Goal: Task Accomplishment & Management: Use online tool/utility

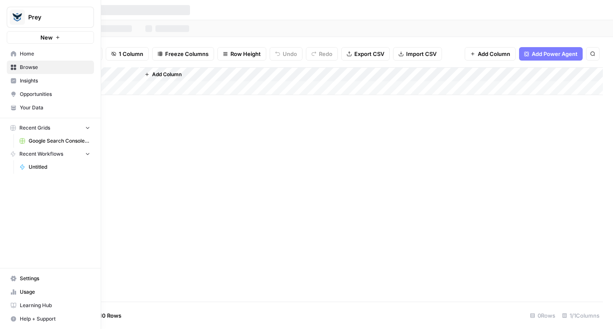
click at [23, 55] on span "Home" at bounding box center [55, 54] width 70 height 8
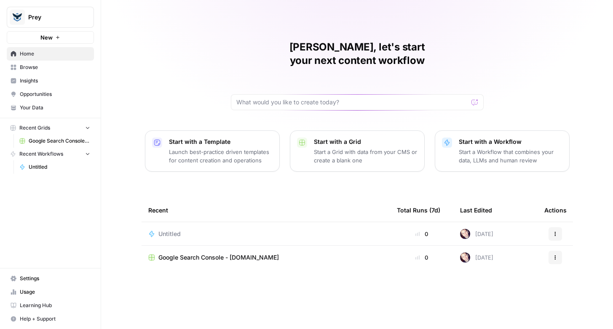
click at [216, 253] on span "Google Search Console - [DOMAIN_NAME]" at bounding box center [218, 257] width 120 height 8
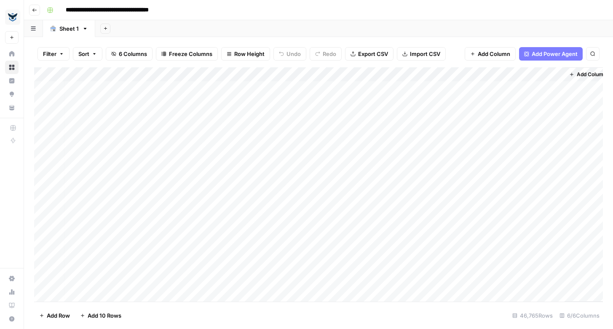
scroll to position [0, 8]
click at [578, 75] on span "Add Column" at bounding box center [582, 75] width 29 height 8
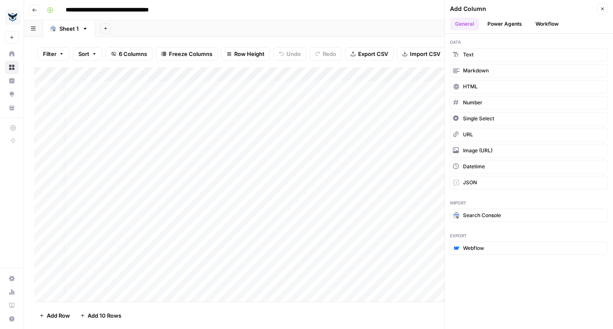
click at [498, 23] on button "Power Agents" at bounding box center [504, 24] width 45 height 13
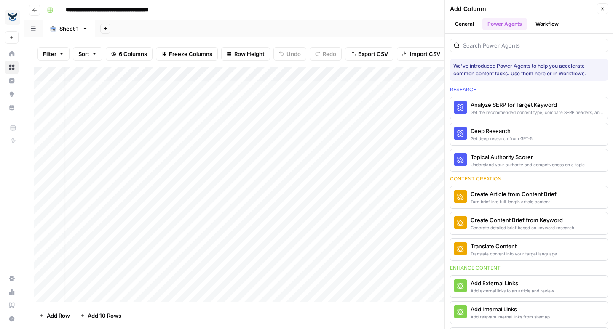
click at [603, 8] on icon "button" at bounding box center [602, 9] width 3 height 3
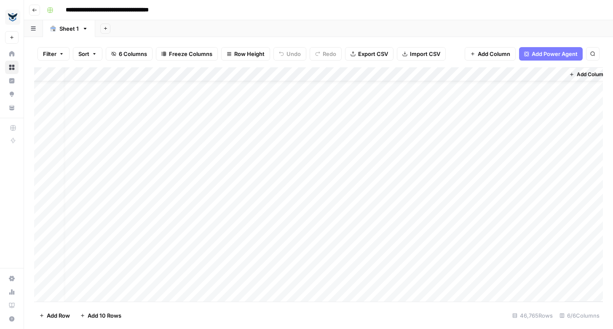
scroll to position [22, 8]
click at [59, 54] on icon "button" at bounding box center [61, 53] width 5 height 5
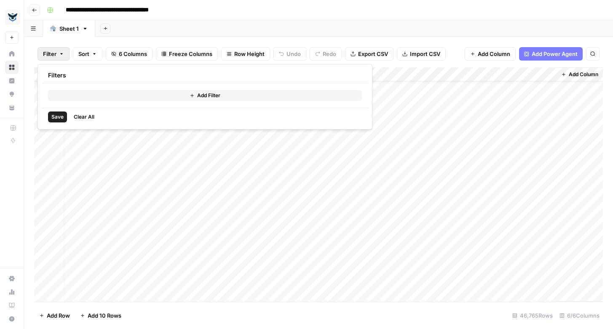
click at [136, 94] on button "Add Filter" at bounding box center [205, 95] width 314 height 11
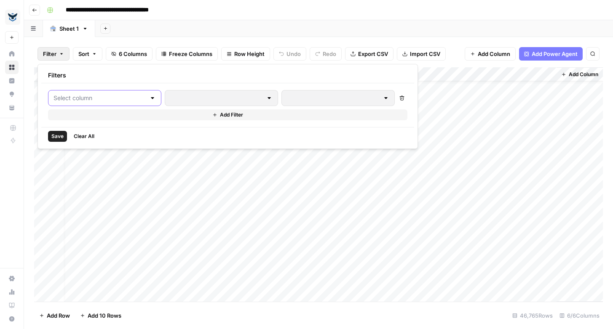
click at [122, 97] on input "text" at bounding box center [99, 98] width 92 height 8
click at [110, 121] on span "Value" at bounding box center [99, 119] width 71 height 8
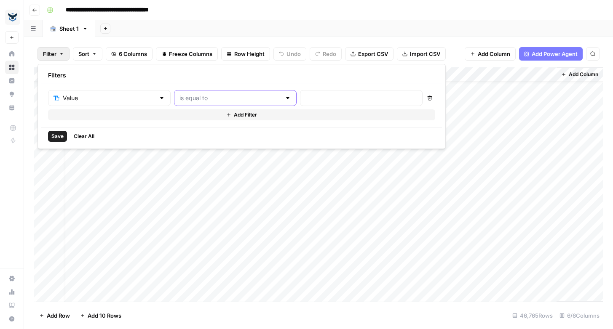
click at [200, 99] on input "text" at bounding box center [229, 98] width 101 height 8
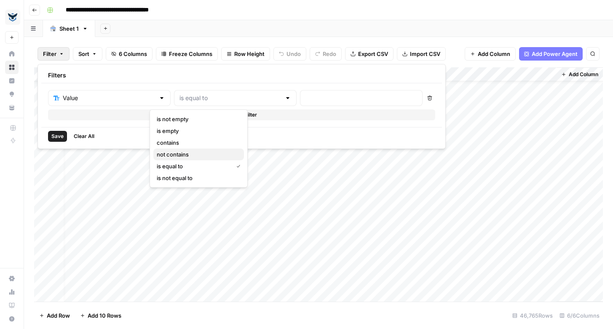
click at [195, 154] on span "not contains" at bounding box center [197, 154] width 80 height 8
type input "not contains"
click at [305, 100] on input "text" at bounding box center [361, 98] width 112 height 8
type input "prey"
click at [55, 136] on span "Save" at bounding box center [57, 137] width 12 height 8
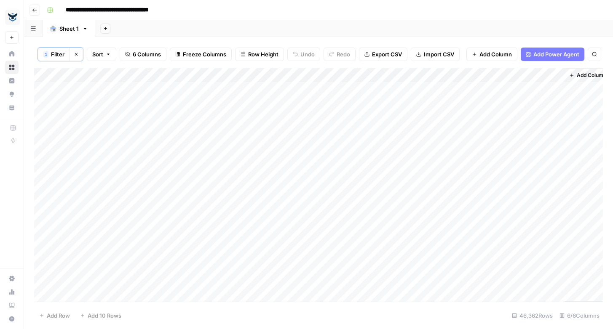
scroll to position [0, 0]
click at [304, 77] on div "Add Column" at bounding box center [318, 185] width 568 height 234
click at [298, 147] on span "Sort Descending" at bounding box center [314, 146] width 74 height 8
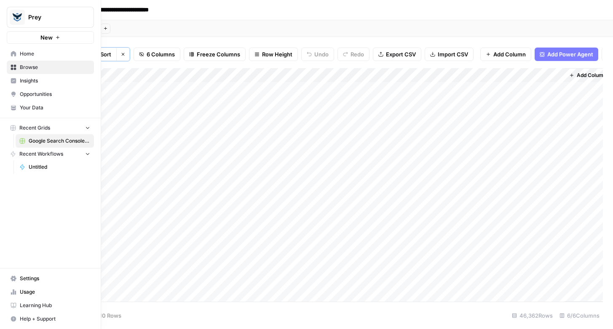
click at [34, 98] on link "Opportunities" at bounding box center [50, 94] width 87 height 13
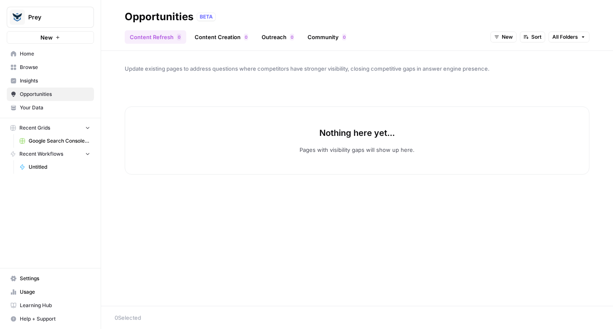
click at [25, 74] on link "Insights" at bounding box center [50, 80] width 87 height 13
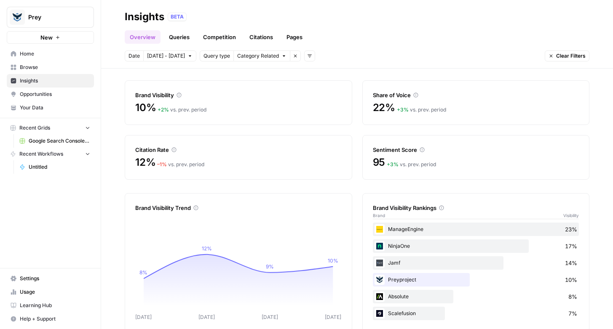
scroll to position [40, 0]
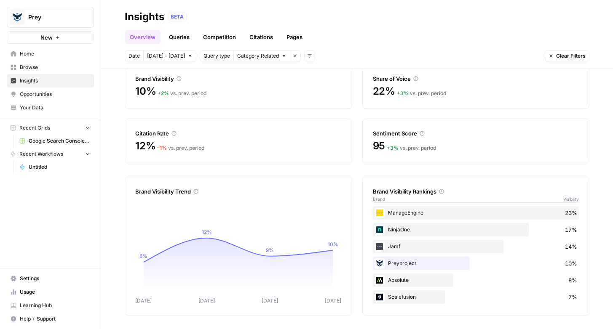
click at [300, 37] on link "Pages" at bounding box center [294, 36] width 26 height 13
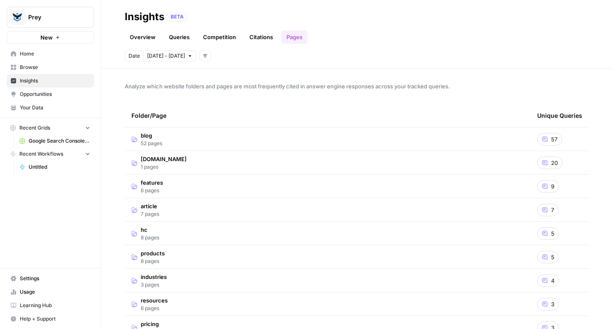
click at [219, 34] on link "Competition" at bounding box center [219, 36] width 43 height 13
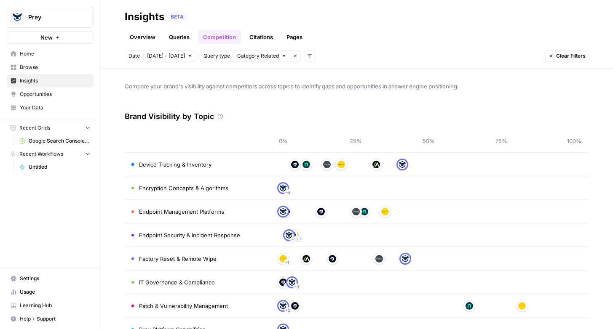
click at [142, 33] on link "Overview" at bounding box center [143, 36] width 36 height 13
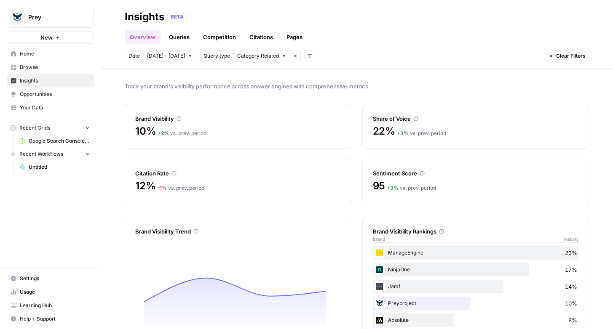
click at [177, 34] on link "Queries" at bounding box center [179, 36] width 31 height 13
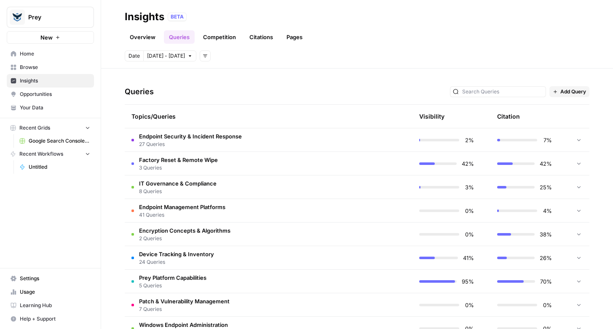
scroll to position [185, 0]
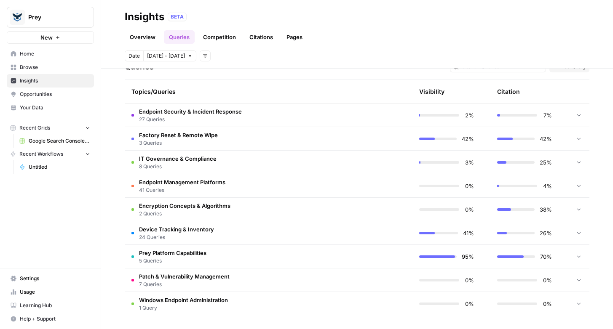
click at [273, 186] on td "Endpoint Management Platforms 41 Queries" at bounding box center [229, 185] width 208 height 23
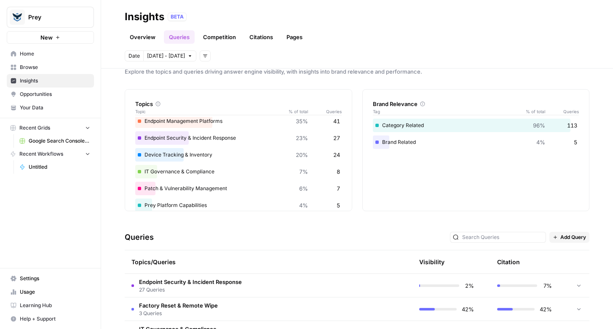
scroll to position [0, 0]
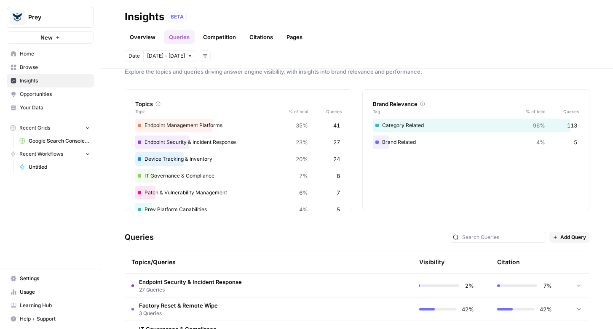
click at [176, 131] on div "Endpoint Management Platforms 35% 41" at bounding box center [238, 125] width 206 height 13
click at [167, 144] on div "Endpoint Security & Incident Response 23% 27" at bounding box center [238, 142] width 206 height 13
click at [164, 159] on div "Device Tracking & Inventory 20% 24" at bounding box center [238, 158] width 206 height 13
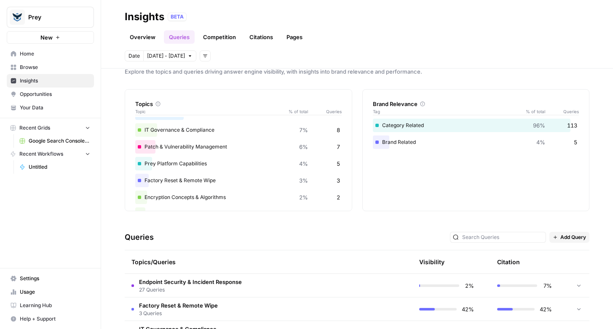
scroll to position [66, 0]
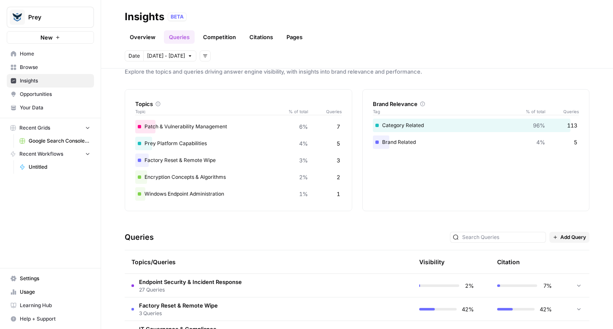
click at [49, 96] on span "Opportunities" at bounding box center [55, 95] width 70 height 8
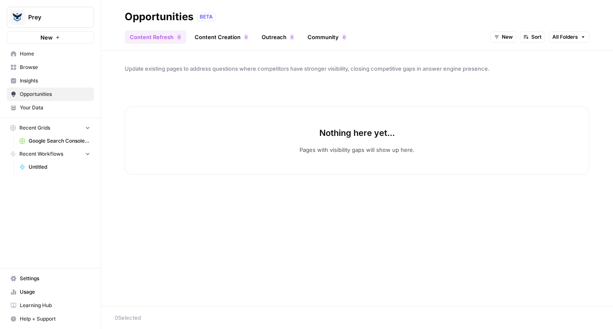
click at [30, 56] on span "Home" at bounding box center [55, 54] width 70 height 8
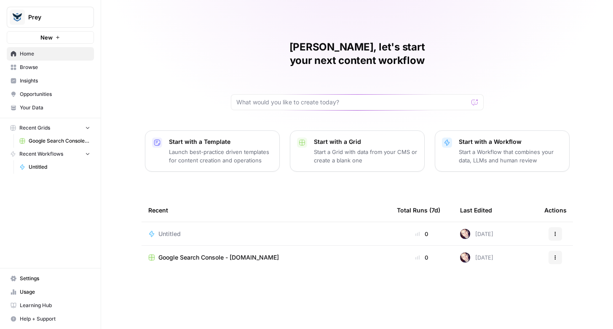
click at [224, 148] on p "Launch best-practice driven templates for content creation and operations" at bounding box center [221, 156] width 104 height 17
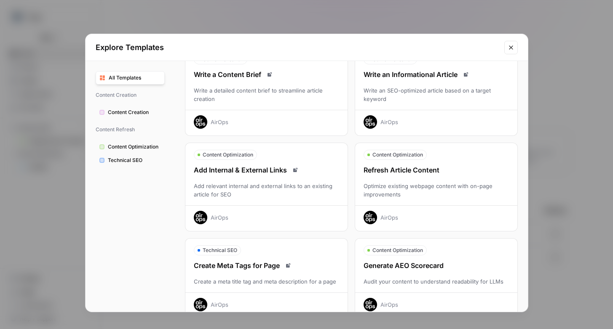
scroll to position [42, 0]
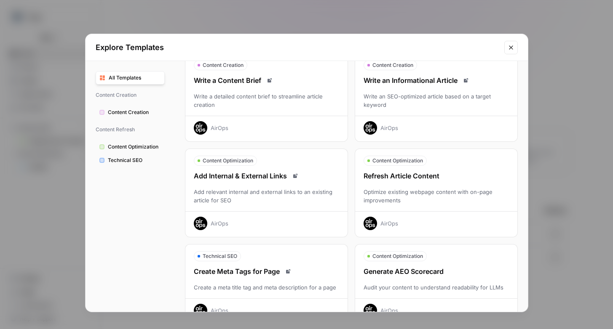
click at [398, 175] on div "Refresh Article Content" at bounding box center [436, 176] width 162 height 10
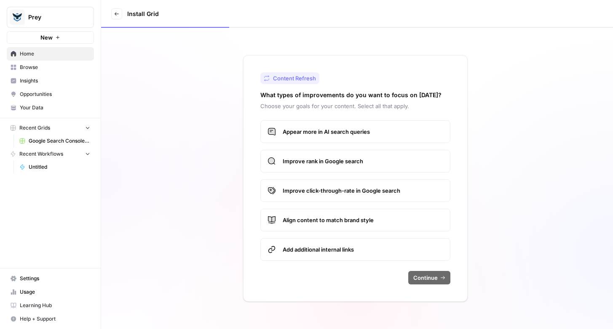
click at [296, 159] on span "Improve rank in Google search" at bounding box center [363, 161] width 160 height 8
click at [301, 136] on label "Appear more in AI search queries" at bounding box center [355, 131] width 190 height 23
click at [427, 280] on span "Continue" at bounding box center [425, 278] width 24 height 8
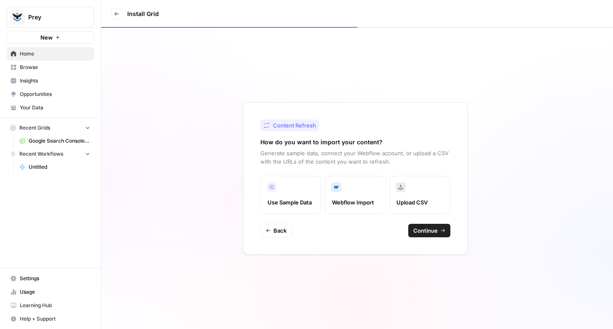
click at [355, 197] on label "Webflow Import" at bounding box center [355, 195] width 61 height 38
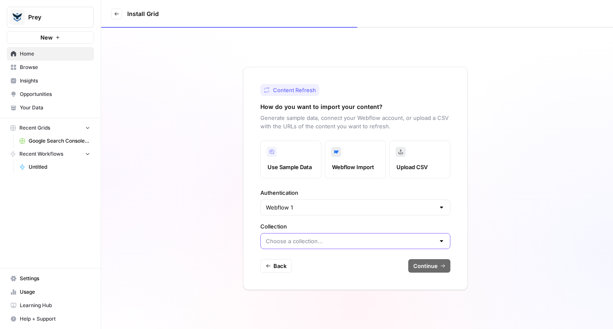
click at [304, 241] on input "Collection" at bounding box center [350, 241] width 169 height 8
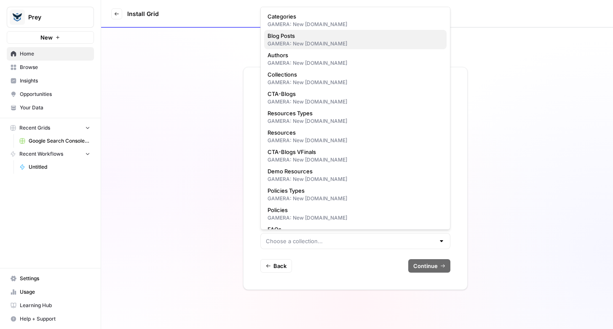
click at [309, 45] on div "GAMERA: New [DOMAIN_NAME]" at bounding box center [355, 44] width 176 height 8
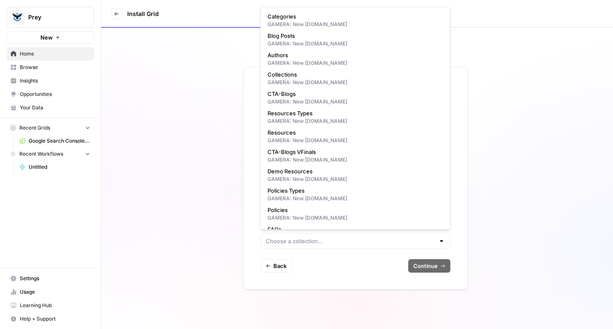
type input "Blog Posts"
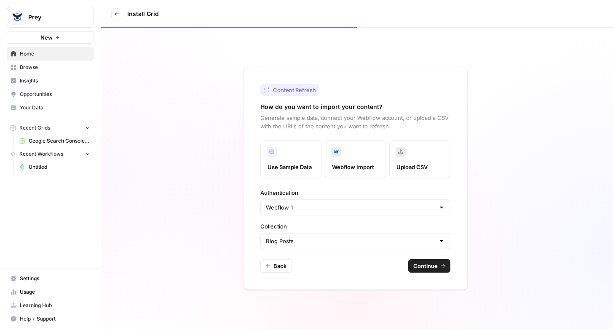
click at [432, 271] on button "Continue" at bounding box center [429, 265] width 42 height 13
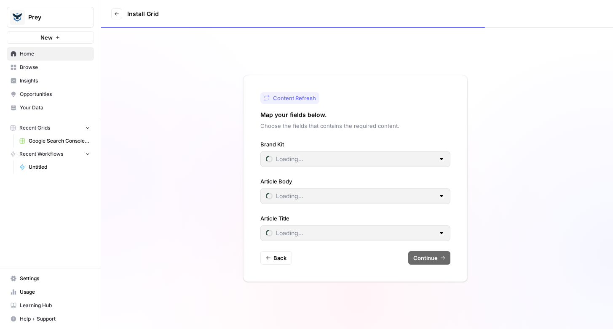
type input "Prey"
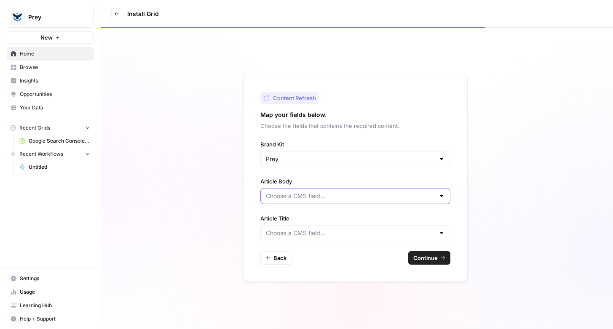
click at [334, 194] on input "Article Body" at bounding box center [350, 196] width 169 height 8
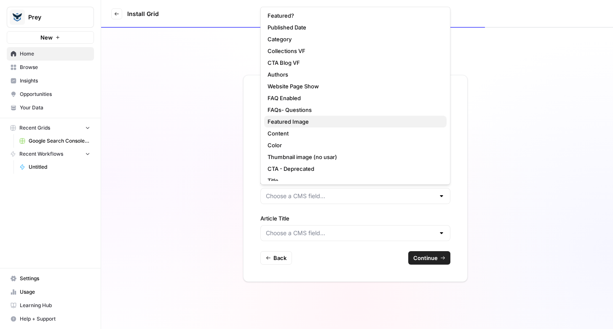
scroll to position [108, 0]
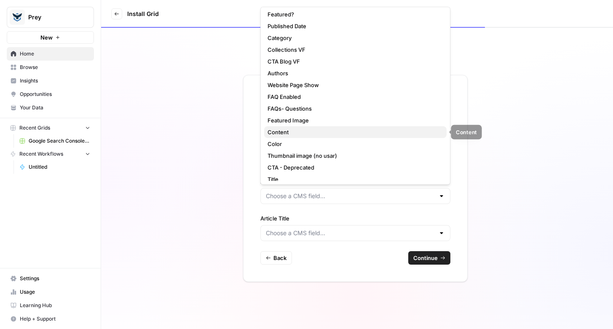
click at [312, 131] on span "Content" at bounding box center [353, 132] width 172 height 8
type input "Content"
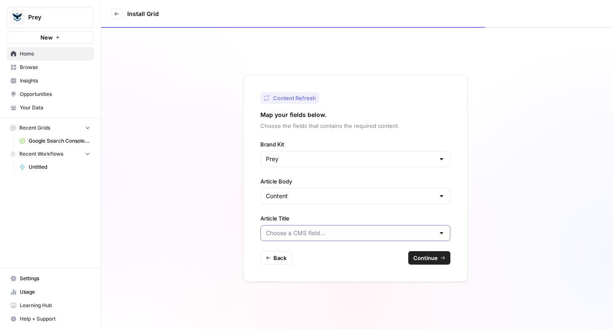
click at [308, 233] on input "Article Title" at bounding box center [350, 233] width 169 height 8
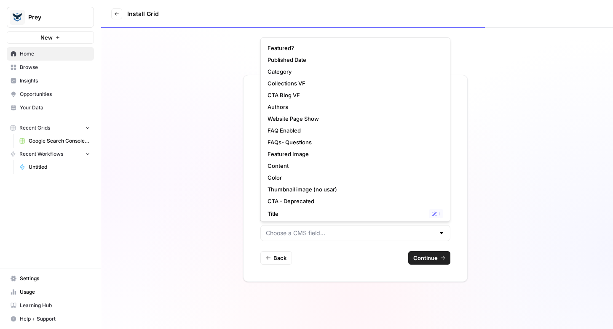
scroll to position [120, 0]
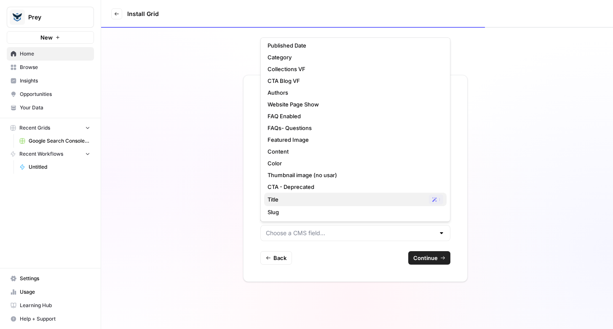
click at [296, 199] on span "Title" at bounding box center [346, 199] width 158 height 8
type input "Title"
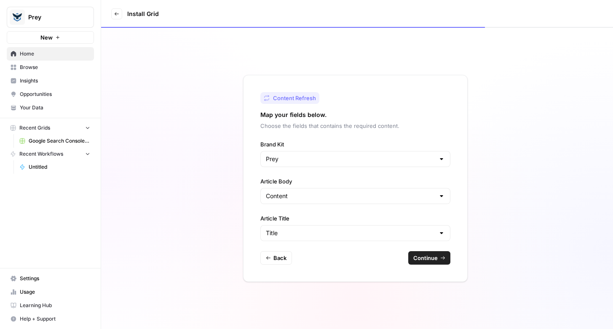
click at [421, 259] on span "Continue" at bounding box center [425, 258] width 24 height 8
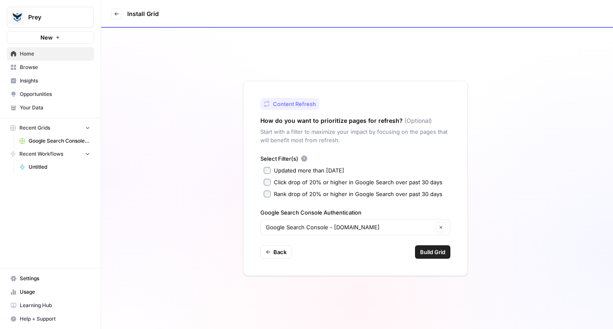
click at [427, 256] on span "Build Grid" at bounding box center [432, 252] width 25 height 8
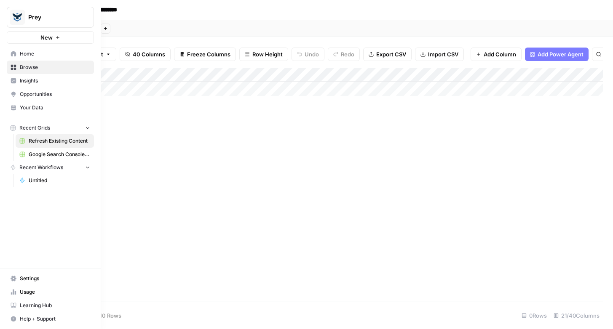
click at [20, 291] on span "Usage" at bounding box center [55, 292] width 70 height 8
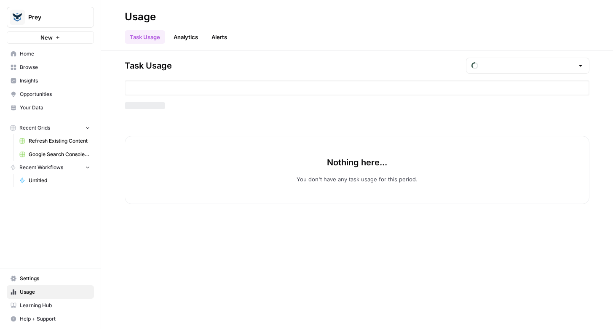
type input "October Tasks"
click at [29, 56] on span "Home" at bounding box center [55, 54] width 70 height 8
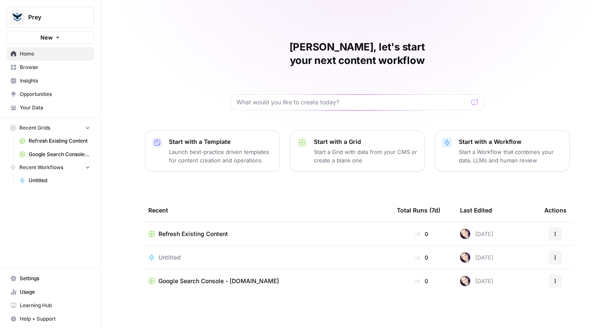
click at [210, 230] on span "Refresh Existing Content" at bounding box center [192, 234] width 69 height 8
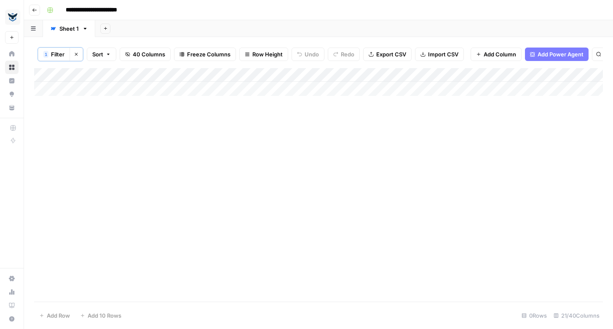
click at [75, 54] on icon "button" at bounding box center [76, 54] width 5 height 5
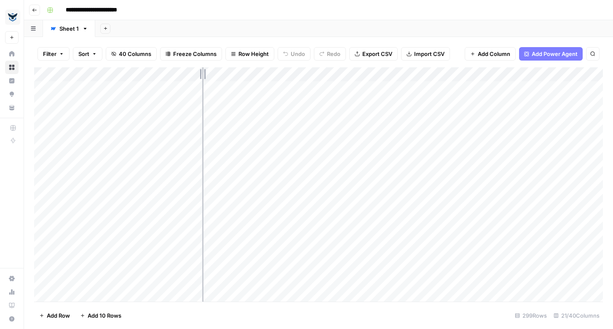
drag, startPoint x: 259, startPoint y: 72, endPoint x: 202, endPoint y: 69, distance: 57.4
click at [202, 69] on div "Add Column" at bounding box center [318, 184] width 568 height 235
click at [451, 73] on div "Add Column" at bounding box center [318, 184] width 568 height 235
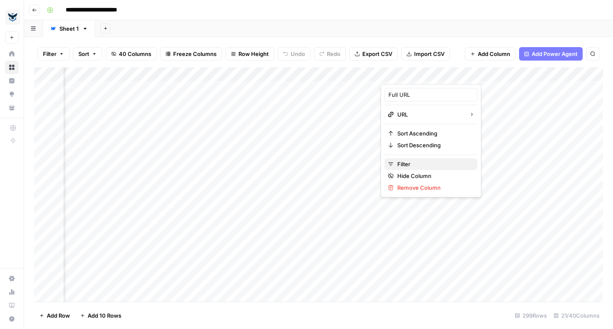
click at [414, 163] on span "Filter" at bounding box center [434, 164] width 74 height 8
click at [52, 52] on span "Filter" at bounding box center [49, 54] width 13 height 8
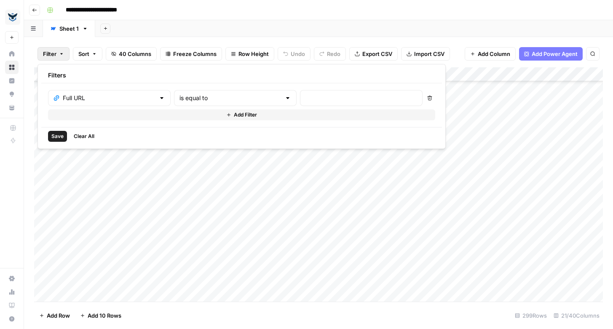
click at [424, 100] on button "Delete" at bounding box center [429, 98] width 11 height 11
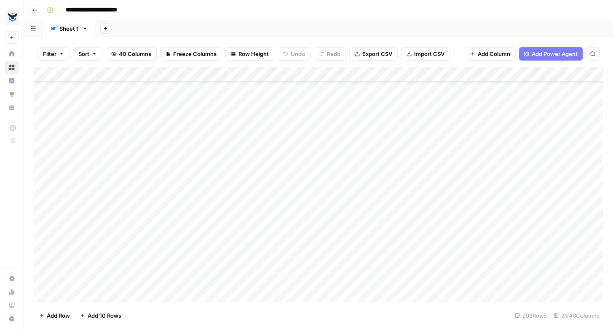
click at [514, 72] on div "Add Column" at bounding box center [318, 184] width 568 height 235
click at [538, 51] on span "Add Power Agent" at bounding box center [554, 54] width 46 height 8
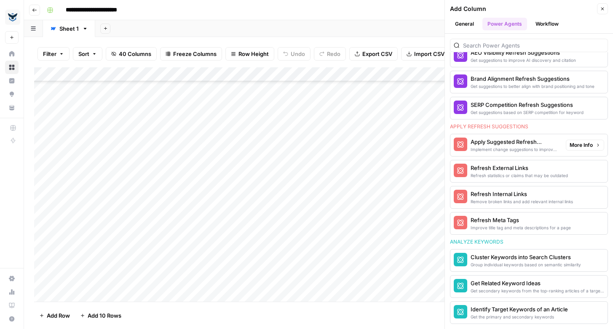
scroll to position [0, 0]
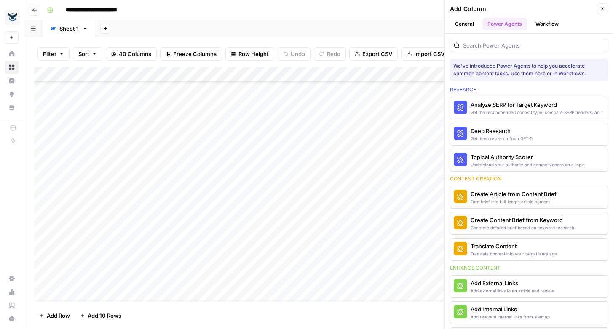
click at [87, 28] on icon "button" at bounding box center [85, 29] width 6 height 6
click at [195, 26] on div "Add Sheet" at bounding box center [354, 28] width 518 height 17
click at [600, 8] on icon "button" at bounding box center [602, 8] width 5 height 5
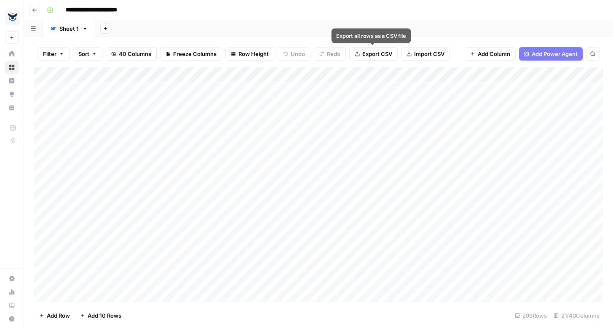
click at [367, 53] on span "Export CSV" at bounding box center [377, 54] width 30 height 8
click at [104, 27] on icon "button" at bounding box center [105, 28] width 5 height 5
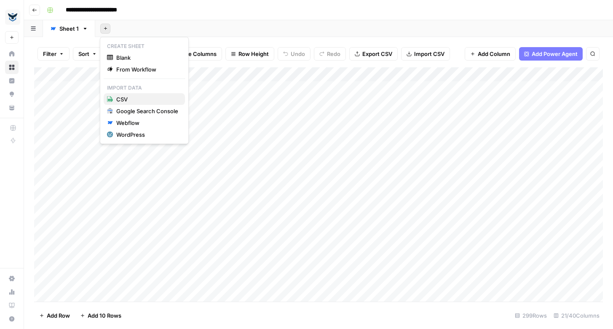
click at [133, 99] on span "CSV" at bounding box center [147, 99] width 62 height 8
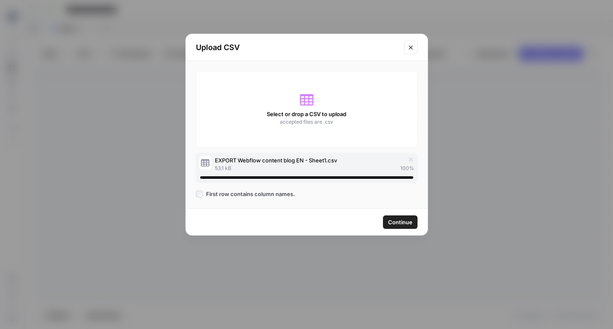
click at [404, 224] on span "Continue" at bounding box center [400, 222] width 24 height 8
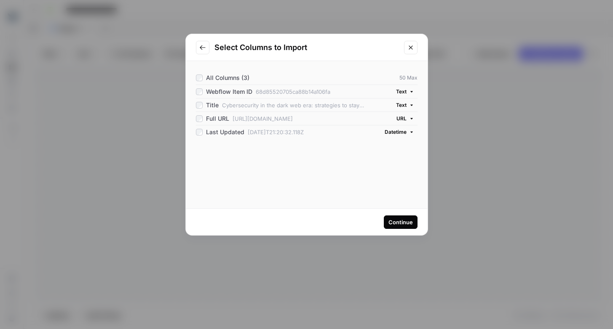
click at [408, 223] on div "Continue" at bounding box center [400, 222] width 24 height 8
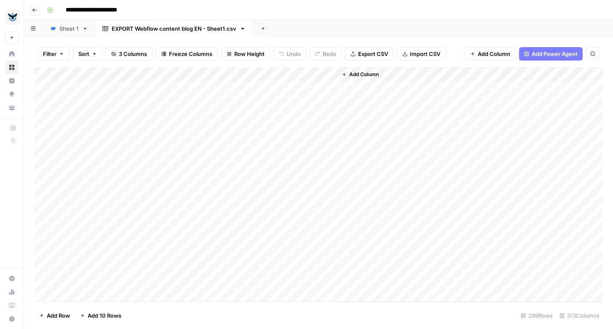
click at [363, 72] on span "Add Column" at bounding box center [363, 75] width 29 height 8
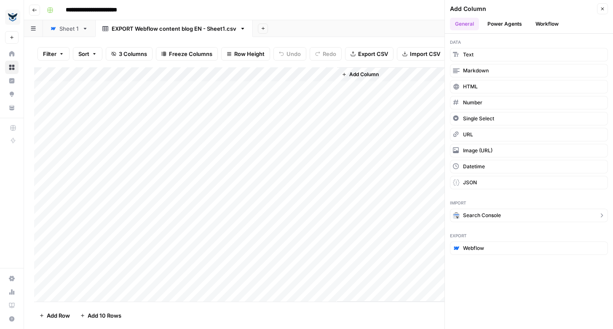
click at [480, 217] on span "Search Console" at bounding box center [482, 216] width 38 height 8
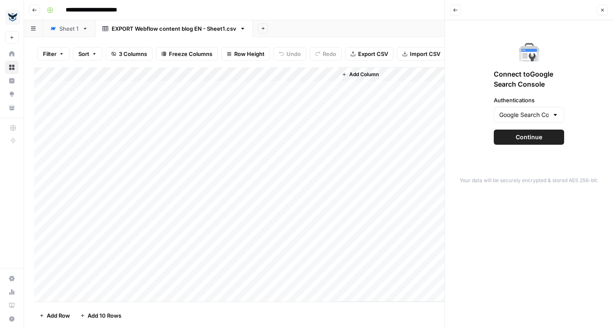
click at [526, 140] on span "Continue" at bounding box center [528, 137] width 27 height 8
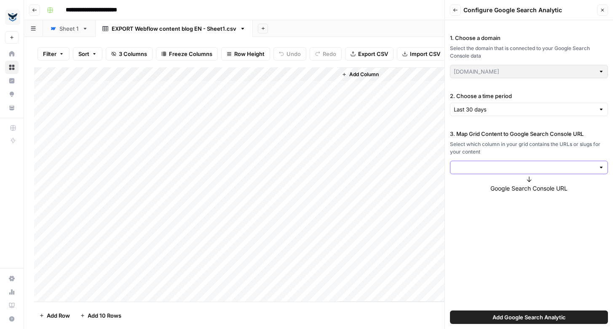
click at [565, 166] on input "3. Map Grid Content to Google Search Console URL" at bounding box center [524, 167] width 141 height 8
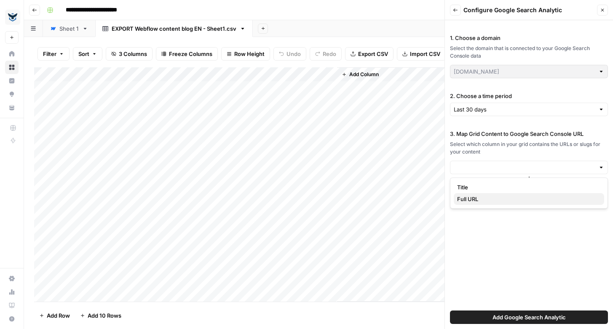
click at [476, 200] on span "Full URL" at bounding box center [527, 199] width 140 height 8
type input "Full URL"
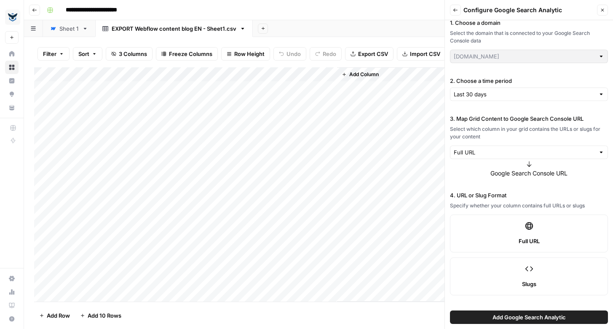
scroll to position [19, 0]
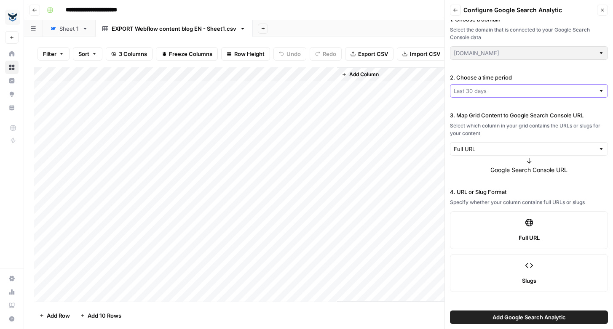
click at [488, 93] on input "2. Choose a time period" at bounding box center [524, 91] width 141 height 8
click at [487, 118] on button "Last 60 days" at bounding box center [529, 123] width 150 height 12
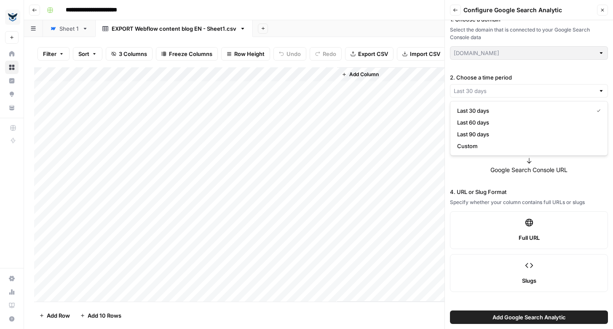
type input "Last 60 days"
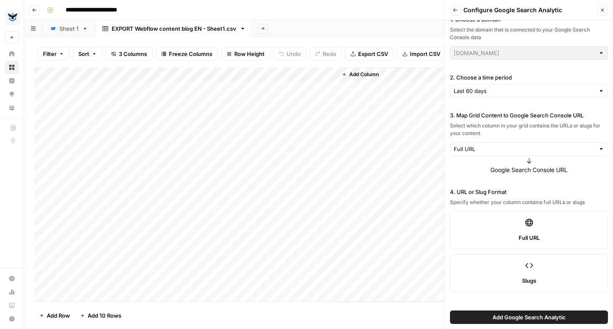
click at [489, 315] on button "Add Google Search Analytic" at bounding box center [529, 317] width 158 height 13
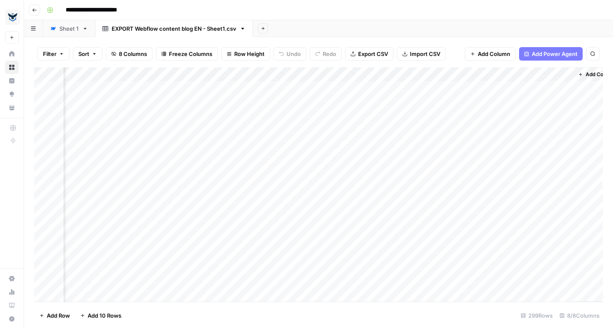
scroll to position [0, 88]
click at [315, 88] on div "Add Column" at bounding box center [318, 184] width 568 height 235
click at [396, 101] on div "Add Column" at bounding box center [318, 184] width 568 height 235
click at [395, 128] on div "Add Column" at bounding box center [318, 184] width 568 height 235
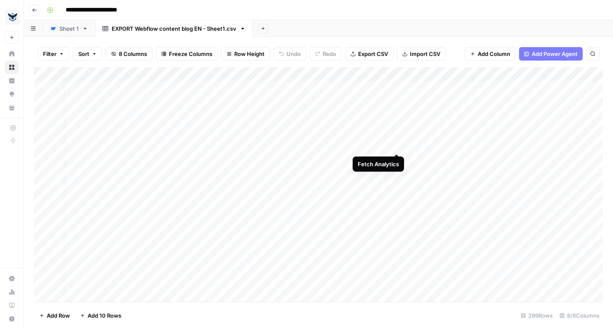
click at [396, 145] on div "Add Column" at bounding box center [318, 184] width 568 height 235
click at [395, 160] on div "Add Column" at bounding box center [318, 184] width 568 height 235
click at [403, 204] on div "Add Column" at bounding box center [318, 184] width 568 height 235
click at [407, 221] on div "Add Column" at bounding box center [318, 184] width 568 height 235
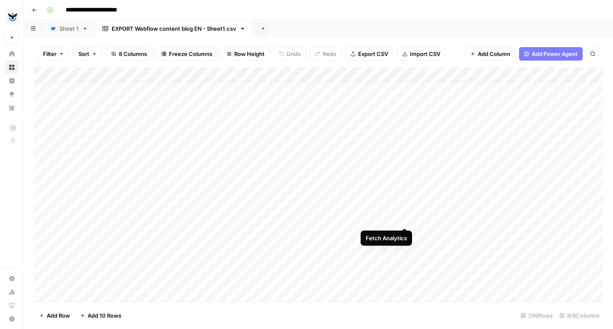
click at [405, 219] on div "Add Column" at bounding box center [318, 184] width 568 height 235
click at [403, 209] on div "Add Column" at bounding box center [318, 184] width 568 height 235
click at [406, 224] on div "Add Column" at bounding box center [318, 184] width 568 height 235
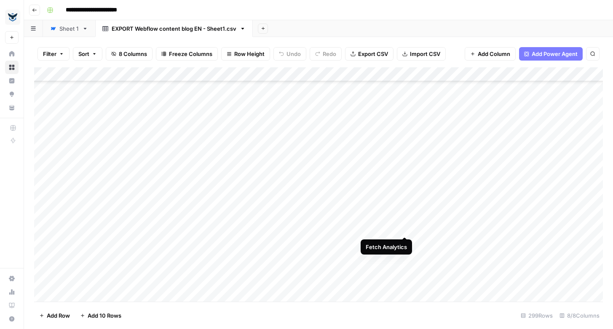
click at [406, 230] on div "Add Column" at bounding box center [318, 184] width 568 height 235
click at [403, 230] on div "Add Column" at bounding box center [318, 184] width 568 height 235
click at [404, 235] on div "Add Column" at bounding box center [318, 184] width 568 height 235
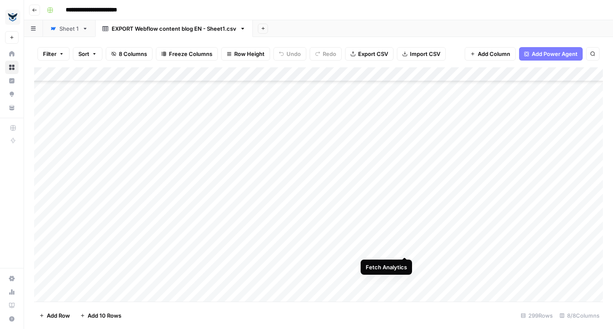
click at [405, 249] on div "Add Column" at bounding box center [318, 184] width 568 height 235
click at [403, 208] on div "Add Column" at bounding box center [318, 184] width 568 height 235
click at [404, 239] on div "Add Column" at bounding box center [318, 184] width 568 height 235
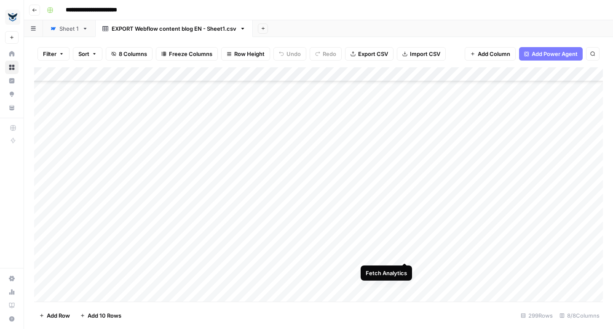
click at [404, 253] on div "Add Column" at bounding box center [318, 184] width 568 height 235
click at [374, 73] on div "Add Column" at bounding box center [318, 184] width 568 height 235
click at [454, 62] on div "Filter Sort 8 Columns Freeze Columns Row Height Undo Redo Export CSV Import CSV…" at bounding box center [318, 53] width 568 height 27
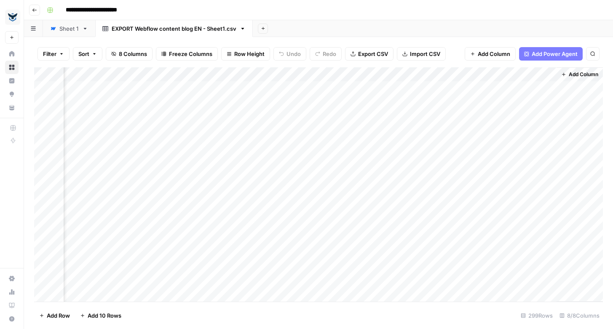
click at [85, 51] on span "Sort" at bounding box center [83, 54] width 11 height 8
click at [138, 98] on button "Add Sort" at bounding box center [173, 98] width 181 height 11
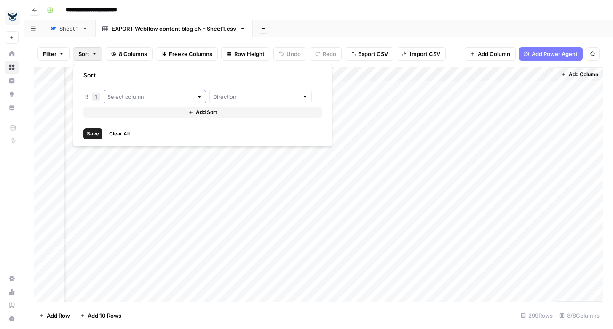
click at [131, 96] on input "text" at bounding box center [149, 97] width 85 height 8
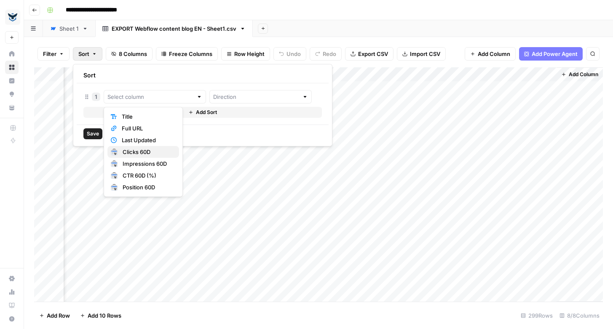
click at [155, 151] on span "Clicks 60D" at bounding box center [148, 152] width 50 height 8
type input "Clicks 60D"
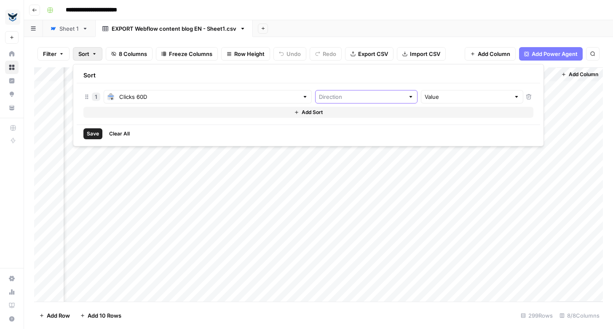
click at [319, 96] on input "text" at bounding box center [361, 97] width 85 height 8
click at [326, 95] on input "text" at bounding box center [361, 97] width 85 height 8
click at [313, 128] on span "Descending" at bounding box center [305, 128] width 61 height 8
type input "Descending"
click at [424, 97] on input "text" at bounding box center [466, 97] width 85 height 8
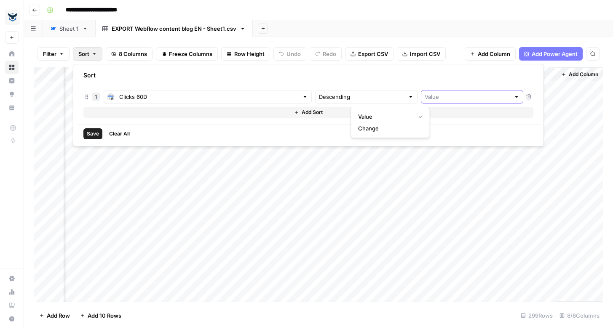
click at [424, 97] on input "text" at bounding box center [466, 97] width 85 height 8
type input "Value"
click at [94, 133] on span "Save" at bounding box center [93, 134] width 12 height 8
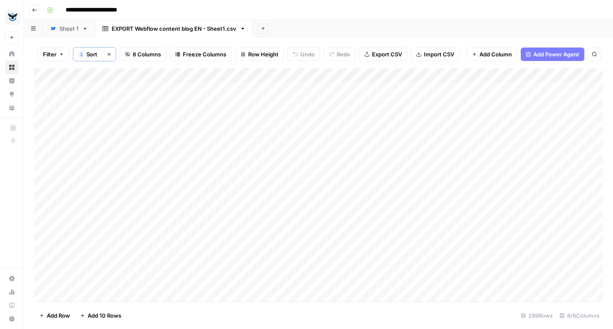
scroll to position [0, 0]
drag, startPoint x: 466, startPoint y: 72, endPoint x: 483, endPoint y: 73, distance: 17.3
click at [483, 73] on div "Add Column" at bounding box center [318, 185] width 568 height 234
click at [531, 74] on div "Add Column" at bounding box center [318, 185] width 568 height 234
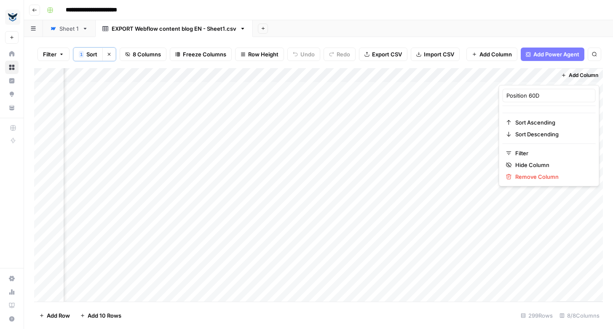
click at [531, 74] on div at bounding box center [527, 76] width 57 height 17
click at [550, 76] on div at bounding box center [527, 76] width 57 height 17
click at [528, 69] on div at bounding box center [527, 76] width 57 height 17
click at [509, 65] on div "Filter 1 Sort Clear sorts 8 Columns Freeze Columns Row Height Undo Redo Export …" at bounding box center [318, 54] width 568 height 28
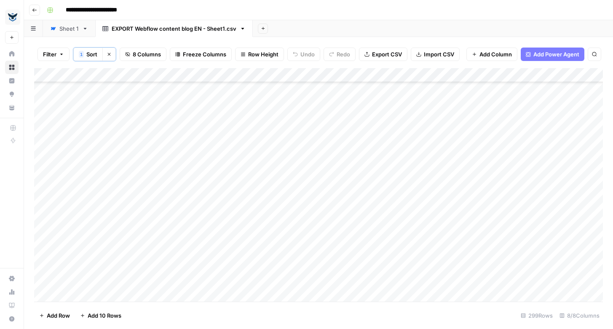
scroll to position [49, 0]
type input "**********"
click at [365, 134] on div "Add Column" at bounding box center [318, 185] width 568 height 234
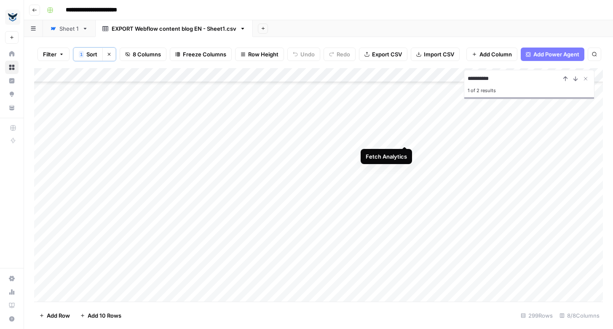
click at [403, 136] on div "Add Column" at bounding box center [318, 185] width 568 height 234
click at [89, 53] on span "Sort" at bounding box center [91, 54] width 11 height 8
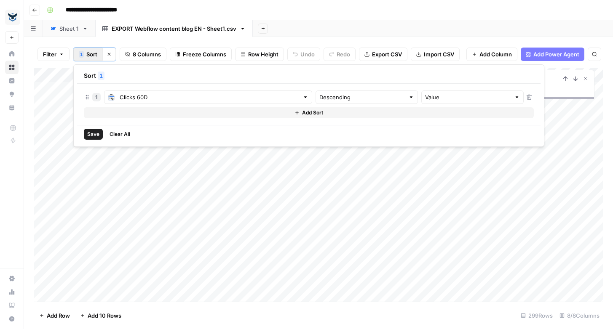
click at [92, 136] on span "Save" at bounding box center [93, 135] width 12 height 8
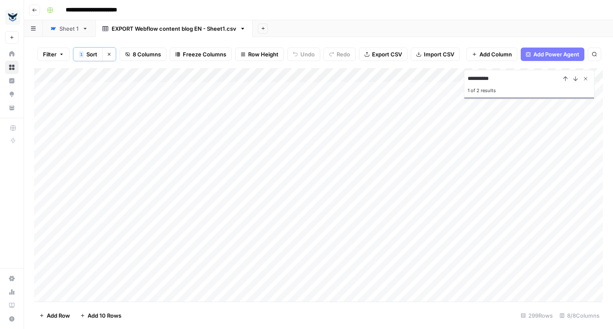
click at [587, 78] on icon "Close Search" at bounding box center [585, 78] width 7 height 7
click at [543, 55] on span "Add Power Agent" at bounding box center [556, 54] width 46 height 8
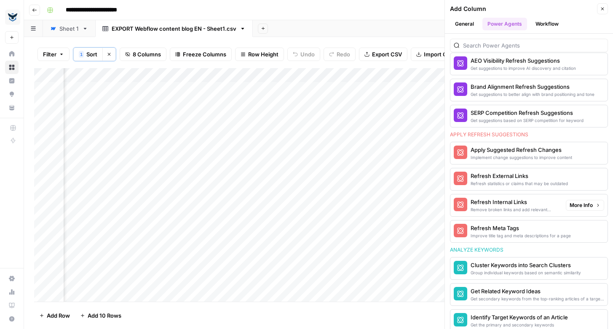
scroll to position [488, 0]
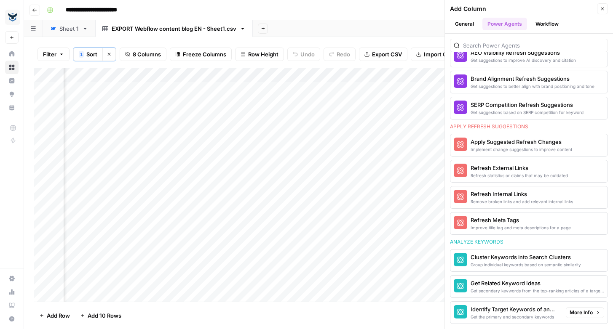
click at [535, 312] on div "Identify Target Keywords of an Article" at bounding box center [514, 309] width 88 height 8
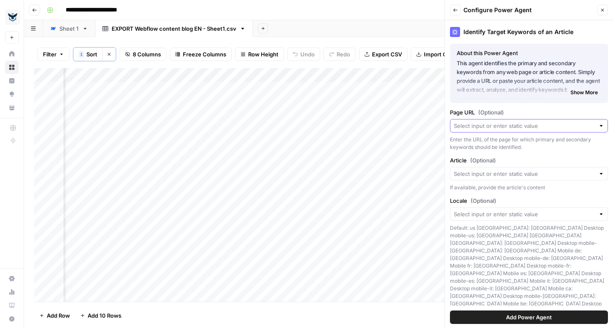
click at [535, 124] on input "Page URL (Optional)" at bounding box center [524, 126] width 141 height 8
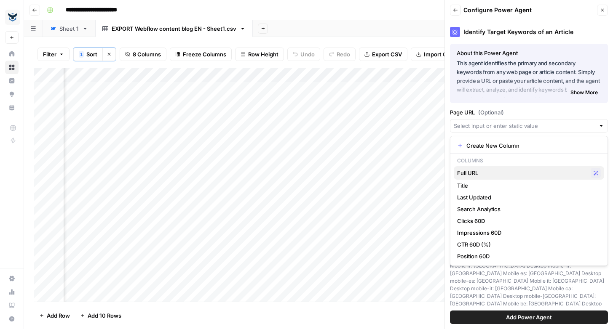
click at [492, 174] on span "Full URL" at bounding box center [522, 173] width 130 height 8
type input "Full URL"
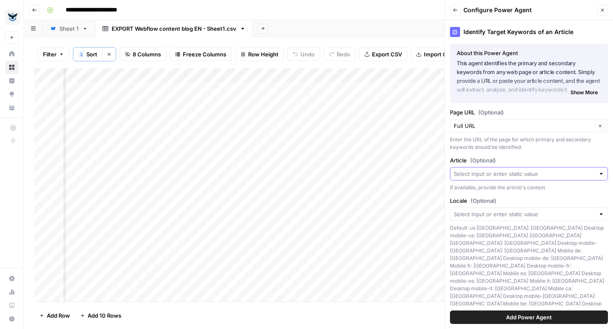
click at [493, 176] on input "Article (Optional)" at bounding box center [524, 174] width 141 height 8
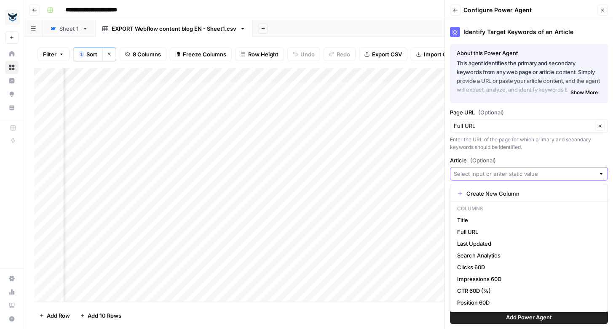
click at [493, 176] on input "Article (Optional)" at bounding box center [524, 174] width 141 height 8
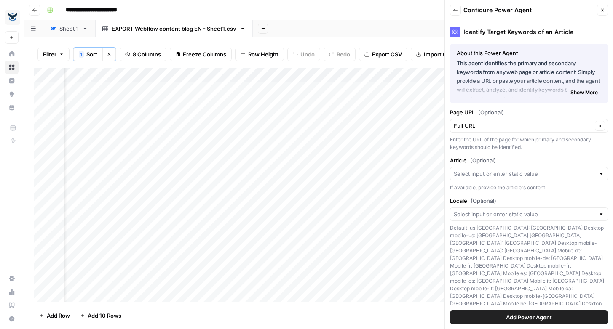
click at [504, 143] on div "Enter the URL of the page for which primary and secondary keywords should be id…" at bounding box center [529, 143] width 158 height 15
click at [498, 213] on input "Locale (Optional)" at bounding box center [524, 214] width 141 height 8
click at [488, 237] on div "Default: us us: USA Desktop mobile-us: USA Mobile uk: UK Desktop mobile-uk: UK …" at bounding box center [529, 273] width 158 height 99
click at [485, 173] on input "Article (Optional)" at bounding box center [524, 174] width 141 height 8
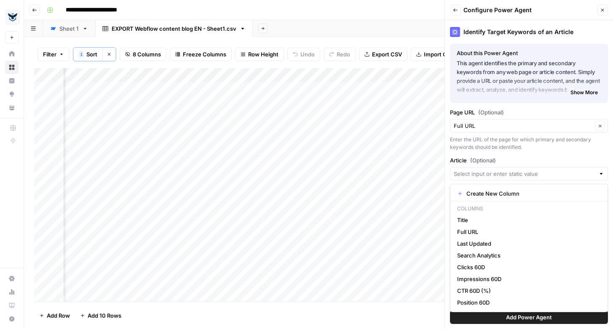
click at [533, 143] on div "Enter the URL of the page for which primary and secondary keywords should be id…" at bounding box center [529, 143] width 158 height 15
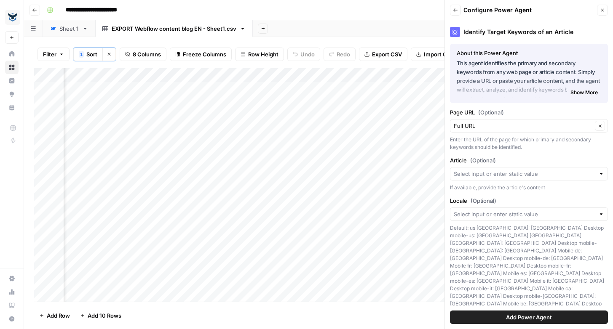
click at [586, 93] on span "Show More" at bounding box center [583, 93] width 27 height 8
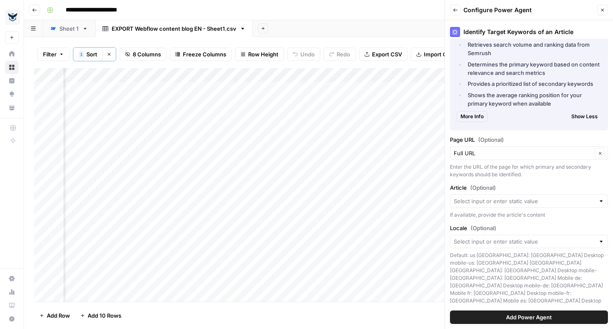
scroll to position [88, 0]
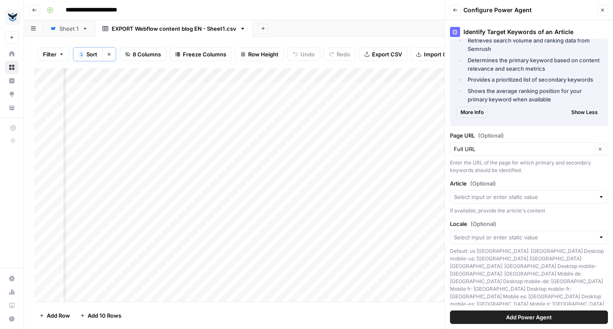
click at [604, 8] on icon "button" at bounding box center [602, 10] width 5 height 5
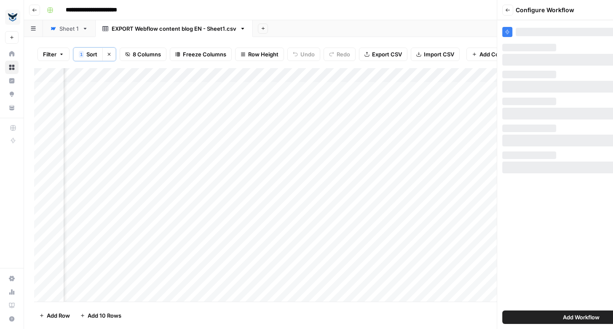
scroll to position [0, 0]
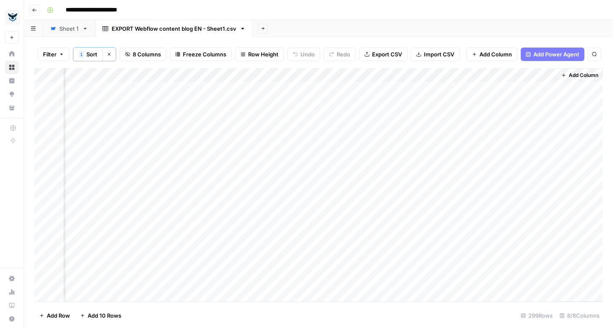
click at [553, 51] on span "Add Power Agent" at bounding box center [556, 54] width 46 height 8
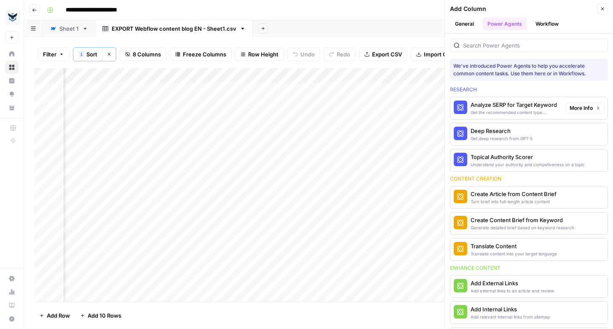
scroll to position [488, 0]
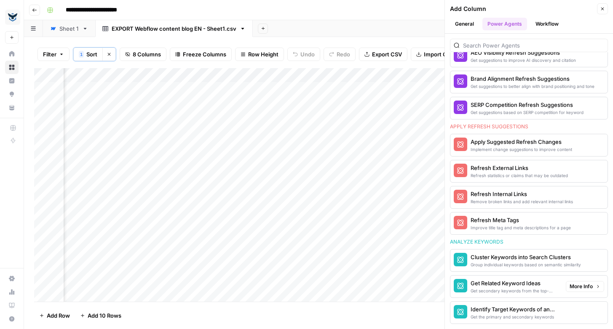
click at [525, 318] on div "Get the primary and secondary keywords" at bounding box center [514, 317] width 88 height 7
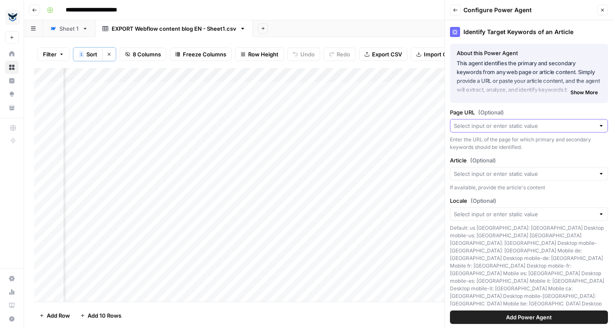
click at [505, 128] on input "Page URL (Optional)" at bounding box center [524, 126] width 141 height 8
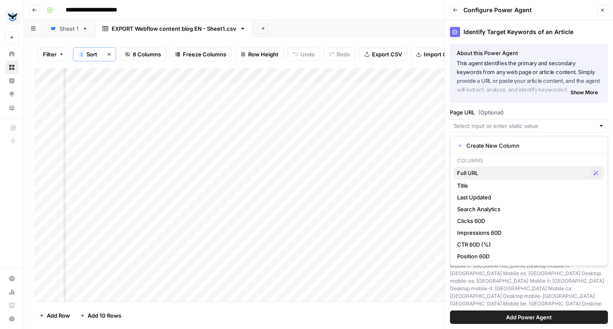
click at [481, 176] on span "Full URL" at bounding box center [522, 173] width 130 height 8
type input "Full URL"
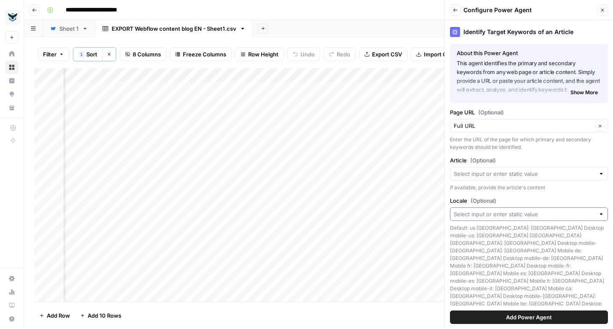
click at [484, 213] on input "Locale (Optional)" at bounding box center [524, 214] width 141 height 8
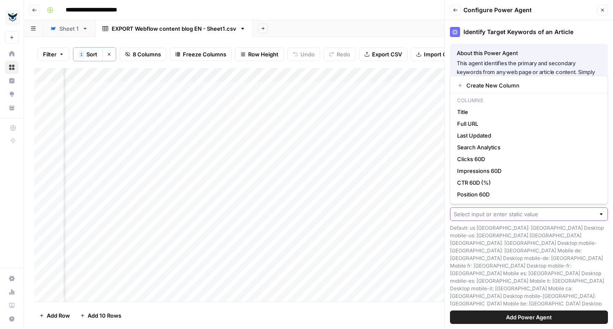
click at [484, 213] on input "Locale (Optional)" at bounding box center [524, 214] width 141 height 8
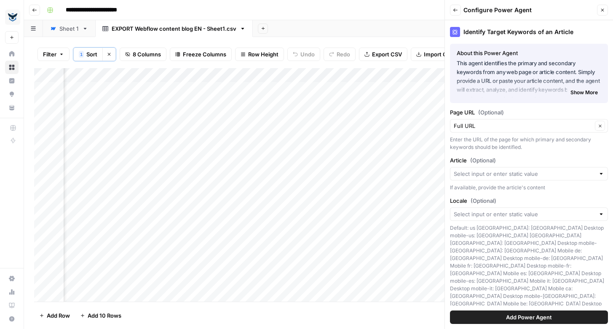
click at [496, 245] on div "Default: us us: USA Desktop mobile-us: USA Mobile uk: UK Desktop mobile-uk: UK …" at bounding box center [529, 273] width 158 height 99
click at [507, 317] on span "Add Power Agent" at bounding box center [529, 317] width 46 height 8
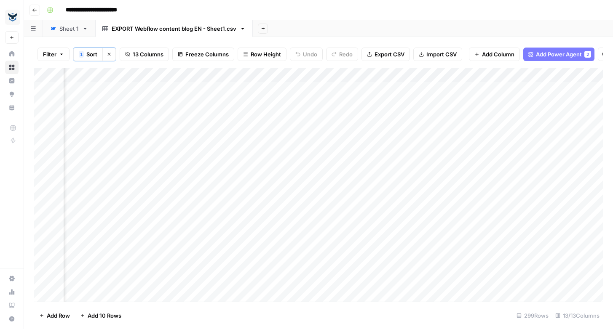
scroll to position [0, 263]
click at [519, 72] on div "Add Column" at bounding box center [318, 185] width 568 height 234
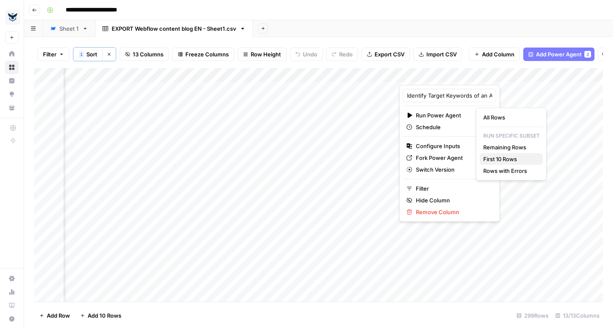
click at [508, 158] on span "First 10 Rows" at bounding box center [509, 159] width 53 height 8
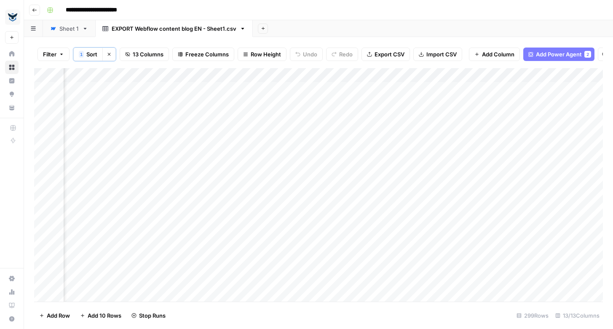
click at [467, 86] on div "Add Column" at bounding box center [318, 185] width 568 height 234
click at [468, 103] on div "Add Column" at bounding box center [318, 185] width 568 height 234
click at [195, 54] on span "Freeze Columns" at bounding box center [206, 54] width 43 height 8
click at [205, 94] on span "First 2 Columns" at bounding box center [214, 95] width 70 height 8
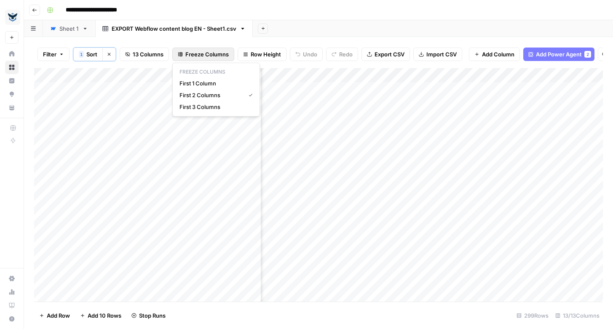
click at [199, 53] on span "Freeze Columns" at bounding box center [206, 54] width 43 height 8
click at [204, 84] on span "First 1 Column" at bounding box center [214, 83] width 70 height 8
click at [390, 115] on div "Add Column" at bounding box center [318, 185] width 568 height 234
click at [394, 173] on div "Add Column" at bounding box center [318, 185] width 568 height 234
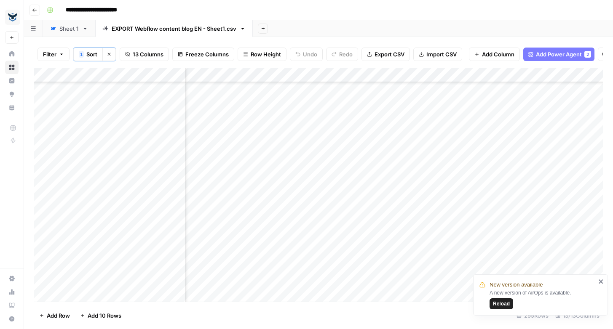
scroll to position [146, 299]
click at [504, 302] on span "Reload" at bounding box center [501, 304] width 17 height 8
click at [504, 87] on div "Add Column" at bounding box center [318, 185] width 568 height 234
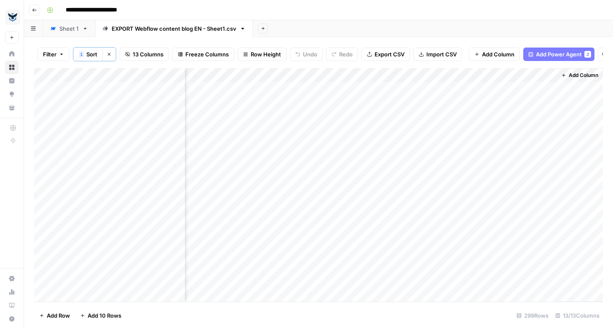
click at [504, 87] on div "Add Column" at bounding box center [318, 185] width 568 height 234
drag, startPoint x: 472, startPoint y: 74, endPoint x: 406, endPoint y: 81, distance: 66.5
click at [406, 81] on div "Add Column" at bounding box center [318, 185] width 568 height 234
click at [508, 100] on div "Add Column" at bounding box center [318, 185] width 568 height 234
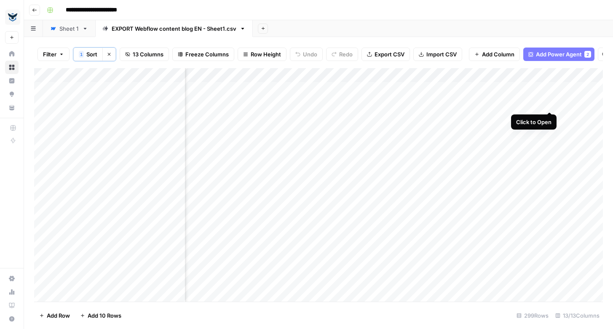
click at [547, 102] on div "Add Column" at bounding box center [318, 185] width 568 height 234
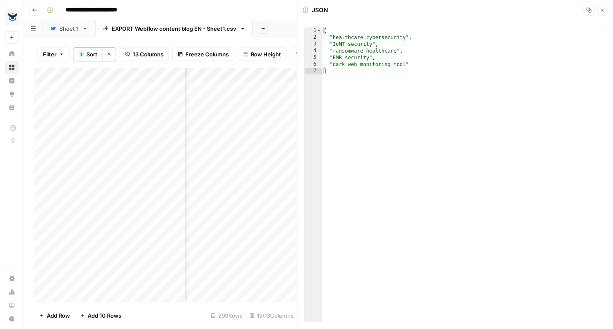
click at [605, 8] on button "Close" at bounding box center [602, 10] width 11 height 11
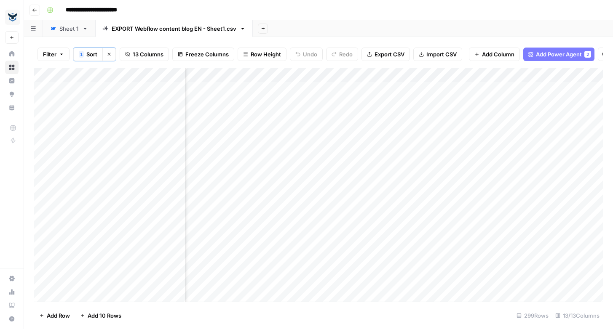
scroll to position [0, 259]
click at [439, 144] on div "Add Column" at bounding box center [318, 185] width 568 height 234
click at [441, 160] on div "Add Column" at bounding box center [318, 185] width 568 height 234
click at [438, 192] on div "Add Column" at bounding box center [318, 185] width 568 height 234
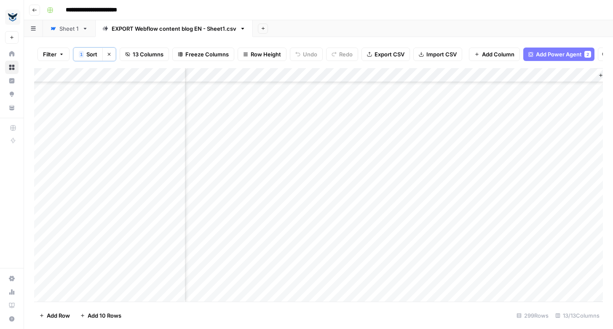
scroll to position [91, 484]
click at [496, 155] on div "Add Column" at bounding box center [318, 185] width 568 height 234
click at [569, 56] on span "Add Power Agent" at bounding box center [559, 54] width 46 height 8
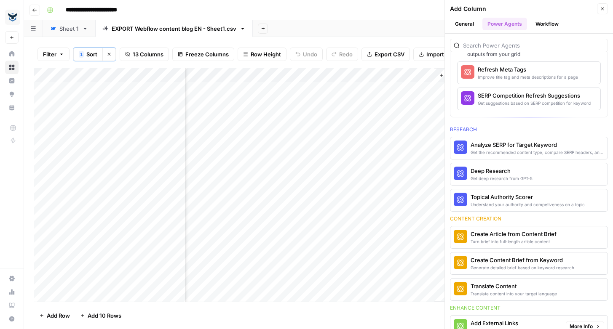
scroll to position [0, 0]
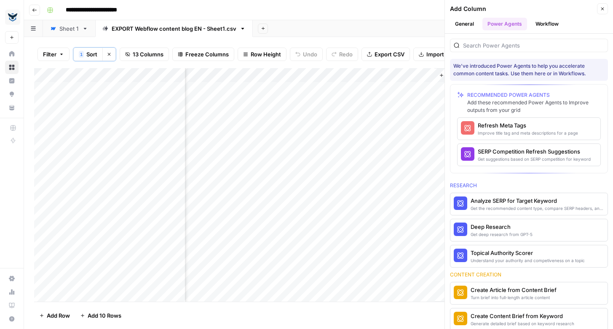
click at [64, 29] on div "Sheet 1" at bounding box center [68, 28] width 19 height 8
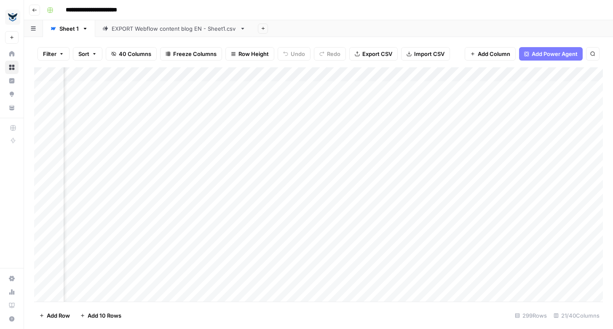
scroll to position [0, 584]
click at [389, 72] on div "Add Column" at bounding box center [318, 184] width 568 height 235
click at [475, 76] on div "Add Column" at bounding box center [318, 184] width 568 height 235
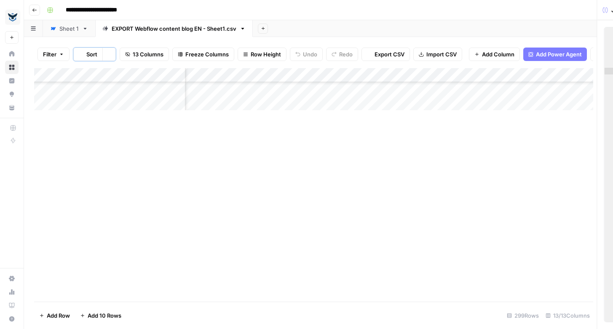
scroll to position [244, 248]
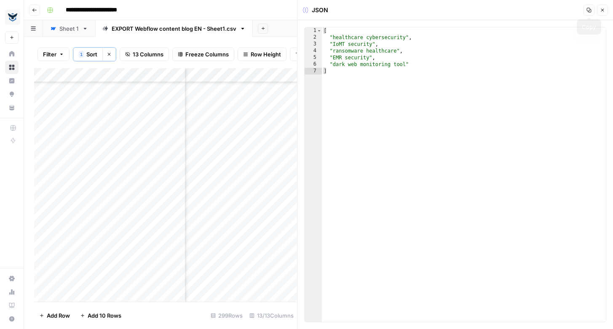
click at [602, 10] on icon "button" at bounding box center [602, 10] width 3 height 3
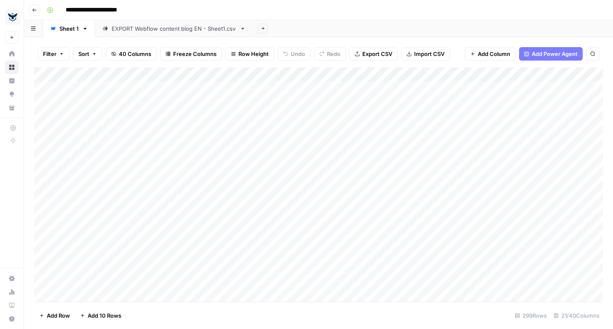
click at [186, 29] on div "EXPORT Webflow content blog EN - Sheet1.csv" at bounding box center [174, 28] width 125 height 8
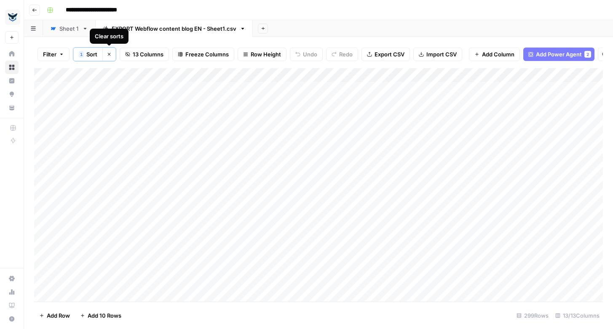
click at [93, 55] on span "Sort" at bounding box center [91, 54] width 11 height 8
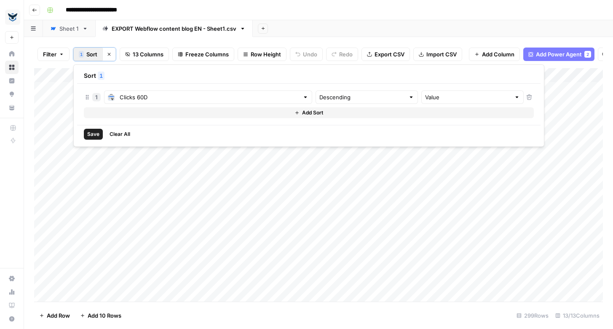
click at [220, 114] on button "Add Sort" at bounding box center [309, 112] width 450 height 11
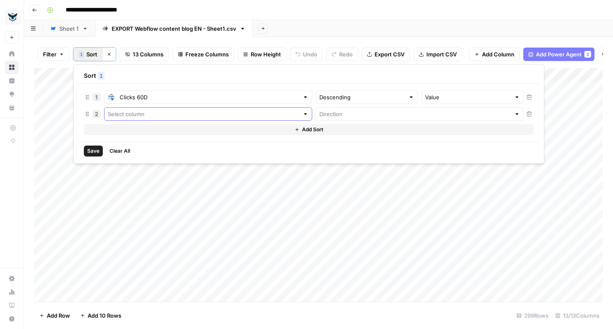
click at [183, 117] on input "text" at bounding box center [203, 114] width 191 height 8
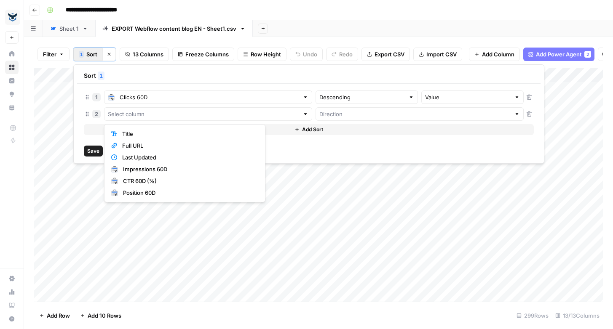
click at [177, 136] on span "Title" at bounding box center [188, 134] width 133 height 8
type input "Title"
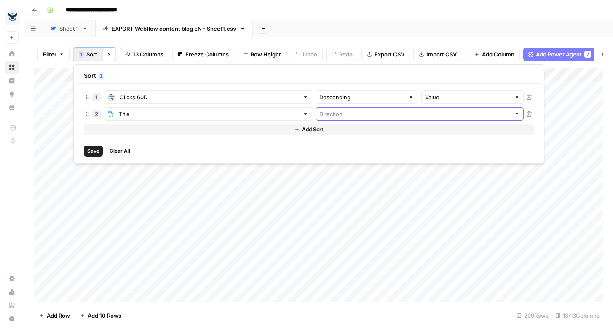
click at [319, 115] on input "text" at bounding box center [414, 114] width 191 height 8
click at [231, 121] on div "1 Clicks 60D Descending Value 2 Title Add Sort" at bounding box center [308, 113] width 463 height 58
click at [526, 114] on icon "button" at bounding box center [529, 114] width 6 height 6
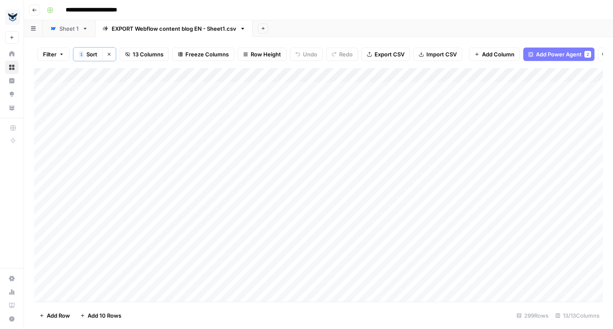
click at [45, 54] on span "Filter" at bounding box center [49, 54] width 13 height 8
click at [109, 93] on button "Add Filter" at bounding box center [205, 96] width 314 height 11
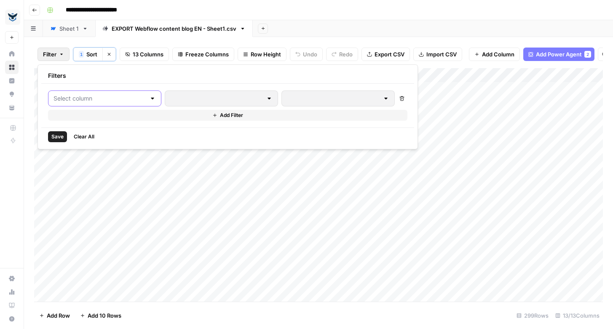
click at [99, 97] on input "text" at bounding box center [99, 98] width 92 height 8
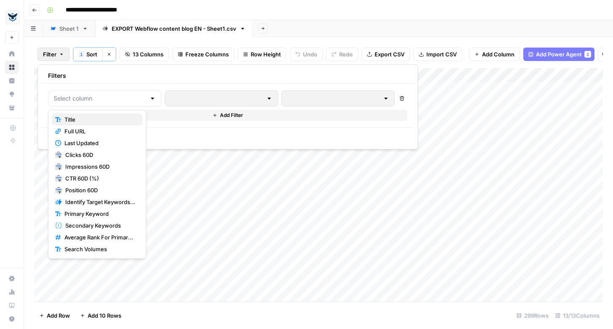
click at [95, 121] on span "Title" at bounding box center [99, 119] width 71 height 8
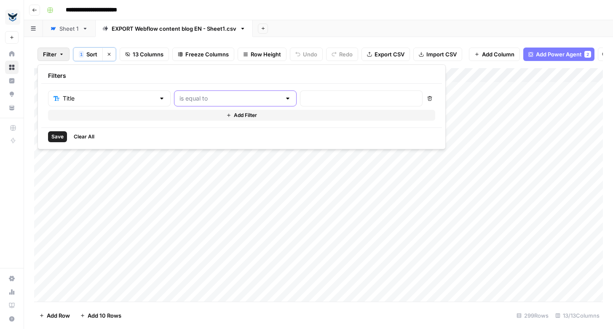
click at [195, 99] on input "text" at bounding box center [229, 98] width 101 height 8
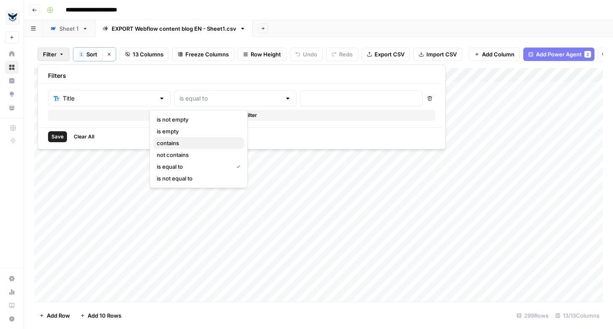
click at [190, 143] on span "contains" at bounding box center [197, 143] width 80 height 8
type input "contains"
click at [305, 99] on input "text" at bounding box center [361, 98] width 112 height 8
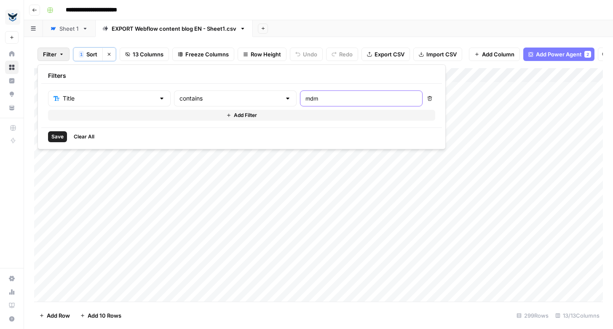
type input "mdm"
click at [58, 133] on button "Save" at bounding box center [57, 136] width 19 height 11
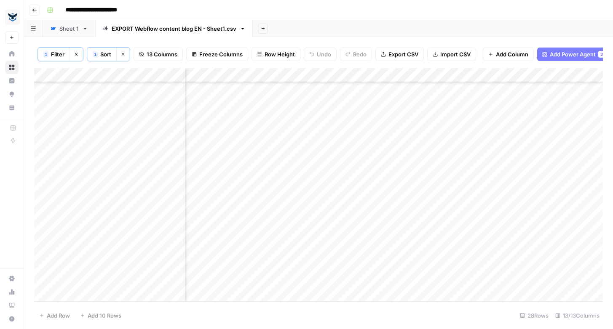
scroll to position [181, 180]
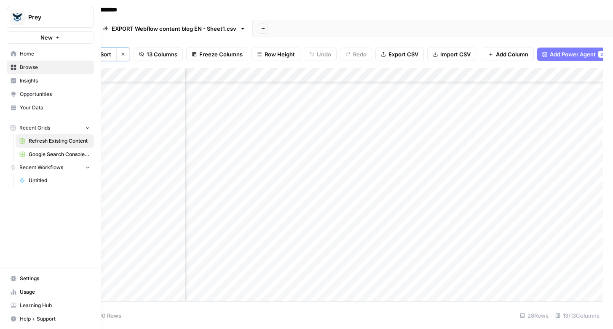
click at [27, 289] on span "Usage" at bounding box center [55, 292] width 70 height 8
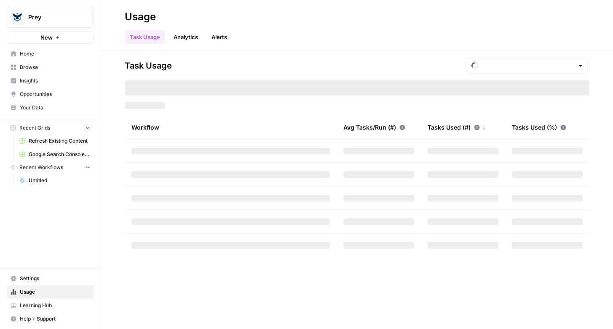
type input "October Tasks"
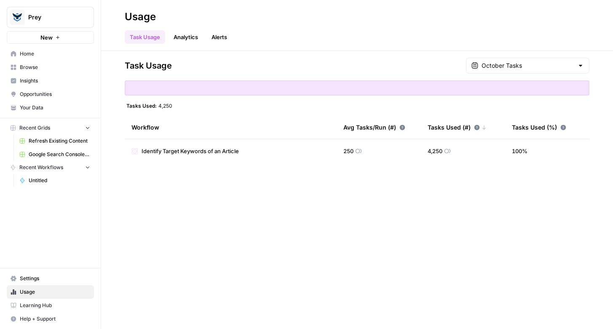
click at [180, 38] on link "Analytics" at bounding box center [185, 36] width 35 height 13
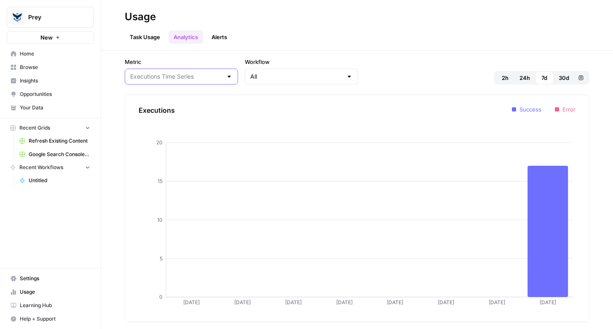
click at [159, 77] on input "Metric" at bounding box center [176, 76] width 92 height 8
click at [158, 121] on span "Tasks Time Series" at bounding box center [167, 121] width 70 height 8
type input "Tasks Time Series"
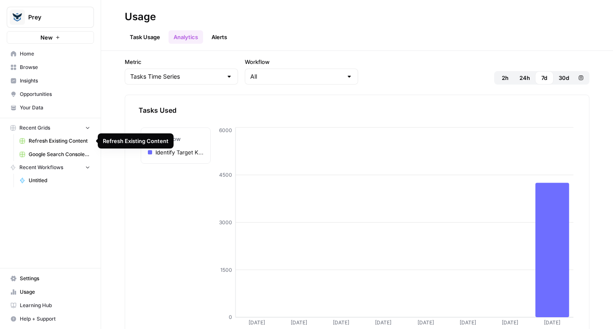
click at [54, 142] on span "Refresh Existing Content" at bounding box center [59, 141] width 61 height 8
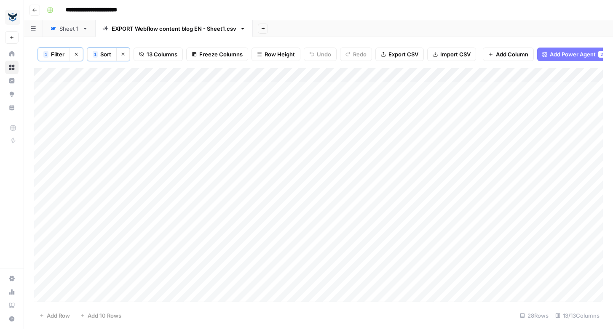
click at [57, 54] on span "Filter" at bounding box center [57, 54] width 13 height 8
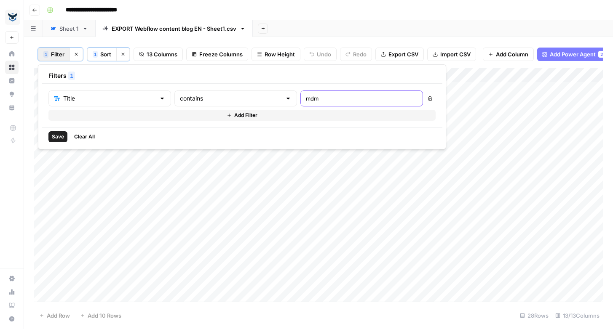
click at [306, 99] on input "mdm" at bounding box center [362, 98] width 112 height 8
type input "a"
type input "dark"
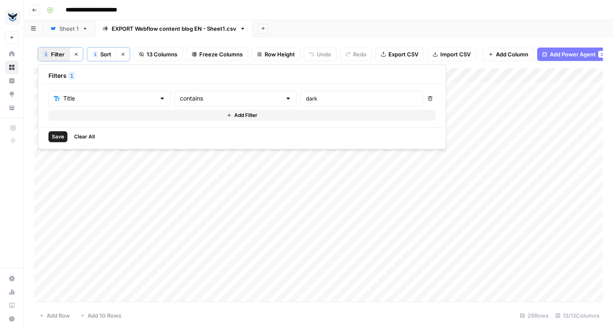
click at [59, 138] on span "Save" at bounding box center [58, 137] width 12 height 8
